Goal: Check status

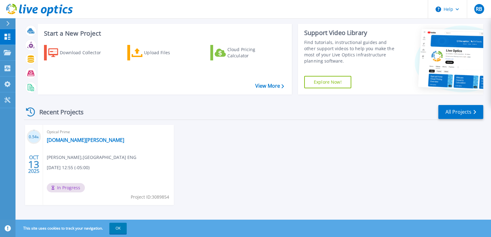
scroll to position [14, 0]
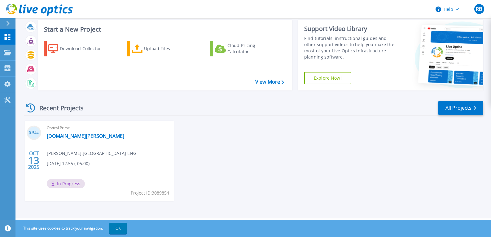
click at [57, 184] on span "In Progress" at bounding box center [66, 183] width 38 height 9
drag, startPoint x: 57, startPoint y: 150, endPoint x: 62, endPoint y: 137, distance: 13.7
click at [58, 150] on span "Robert Bennett , UNIV OF TECH JAM SCHOOL ENG" at bounding box center [92, 153] width 90 height 7
click at [60, 136] on link "[DOMAIN_NAME][PERSON_NAME]" at bounding box center [85, 136] width 77 height 6
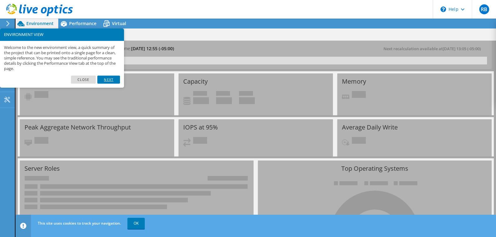
click at [107, 81] on link "Next" at bounding box center [108, 80] width 22 height 8
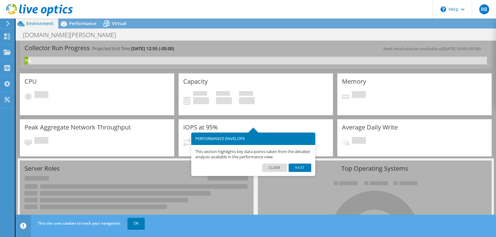
scroll to position [31, 0]
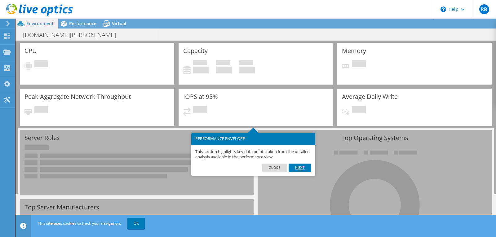
click at [294, 168] on link "Next" at bounding box center [299, 168] width 22 height 8
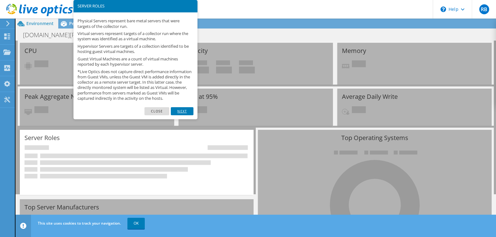
click at [183, 115] on link "Next" at bounding box center [182, 111] width 22 height 8
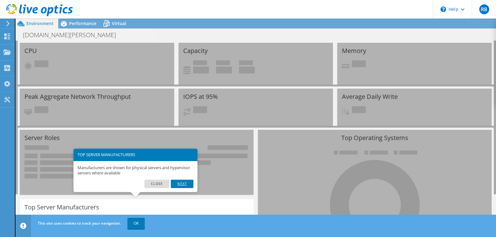
click at [180, 185] on link "Next" at bounding box center [182, 184] width 22 height 8
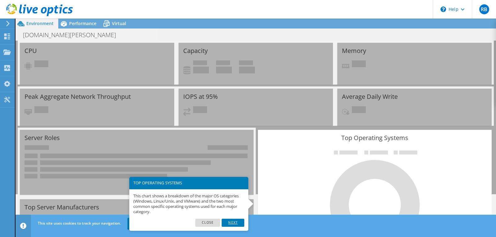
click at [236, 222] on link "Next" at bounding box center [232, 223] width 22 height 8
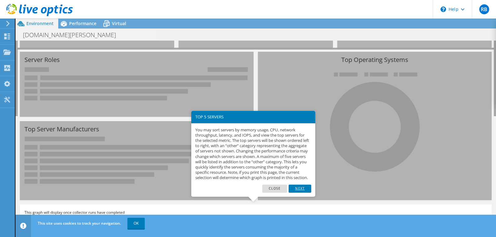
click at [297, 193] on link "Next" at bounding box center [299, 189] width 22 height 8
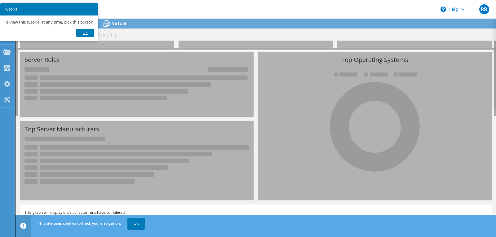
click at [90, 31] on link "Ok" at bounding box center [85, 33] width 18 height 8
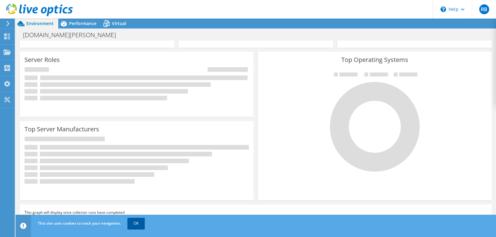
click at [138, 227] on link "OK" at bounding box center [135, 223] width 17 height 11
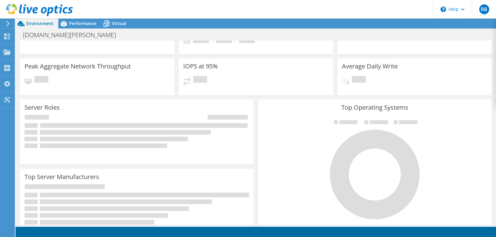
scroll to position [0, 0]
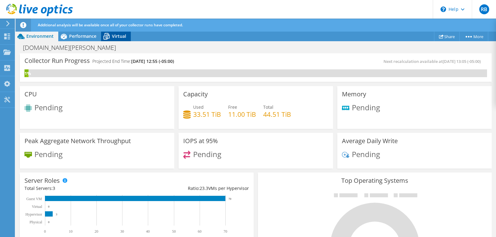
click at [112, 38] on span "Virtual" at bounding box center [119, 36] width 14 height 6
